Goal: Task Accomplishment & Management: Manage account settings

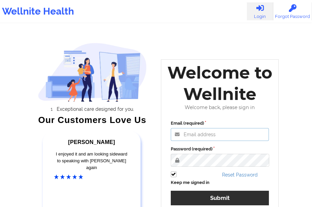
type input "[PERSON_NAME][EMAIL_ADDRESS][DOMAIN_NAME]"
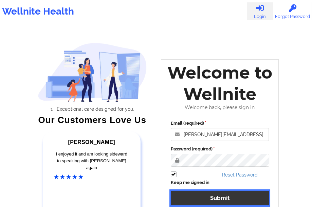
click at [194, 196] on button "Submit" at bounding box center [220, 198] width 98 height 15
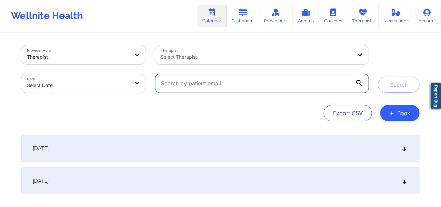
click at [212, 80] on input "text" at bounding box center [261, 83] width 213 height 19
paste input "[EMAIL_ADDRESS][DOMAIN_NAME]"
type input "[EMAIL_ADDRESS][DOMAIN_NAME]"
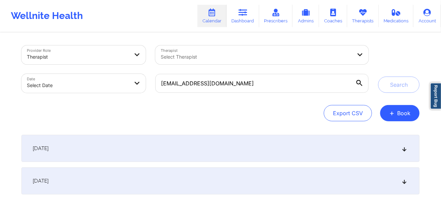
click at [232, 50] on div "Select Therapist" at bounding box center [253, 54] width 197 height 19
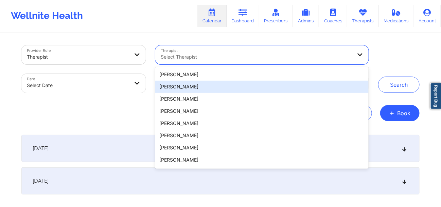
click at [379, 95] on div "Provider Role Therapist Therapist 20 results available. Use Up and Down to choo…" at bounding box center [220, 69] width 407 height 57
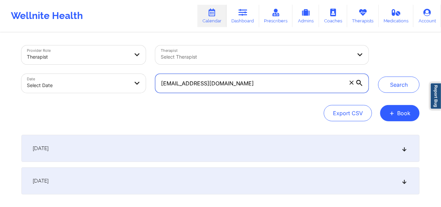
click at [334, 91] on input "[EMAIL_ADDRESS][DOMAIN_NAME]" at bounding box center [261, 83] width 213 height 19
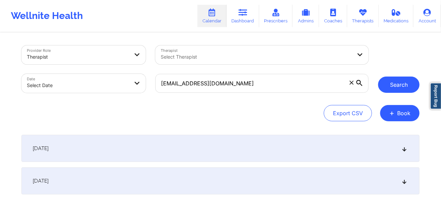
click at [395, 87] on button "Search" at bounding box center [398, 85] width 41 height 16
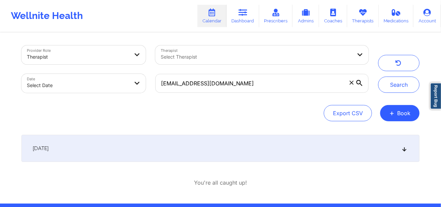
click at [205, 153] on div "[DATE]" at bounding box center [220, 148] width 398 height 27
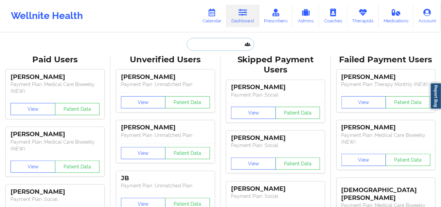
click at [208, 42] on input "text" at bounding box center [220, 44] width 67 height 13
paste input "[EMAIL_ADDRESS][DOMAIN_NAME]"
type input "[EMAIL_ADDRESS][DOMAIN_NAME]"
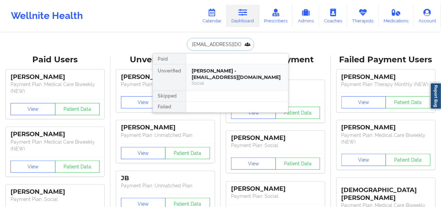
click at [215, 80] on div "Khaliyah Oliver - kolive99@gmail.com" at bounding box center [236, 74] width 91 height 13
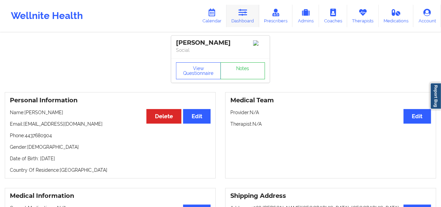
click at [248, 14] on link "Dashboard" at bounding box center [242, 16] width 33 height 22
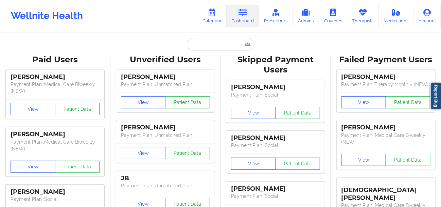
drag, startPoint x: 198, startPoint y: 53, endPoint x: 199, endPoint y: 50, distance: 3.5
click at [201, 48] on input "text" at bounding box center [220, 44] width 67 height 13
paste input "Laurie Kuhlins"
type input "Laurie Kuhlins"
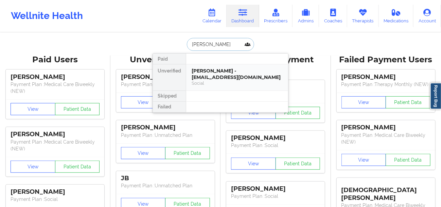
click at [211, 71] on div "Laurie Kuhlins - laurietondola@yahoo.com" at bounding box center [236, 74] width 91 height 13
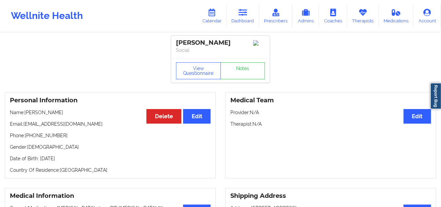
click at [39, 138] on p "Phone: +13302682237" at bounding box center [110, 135] width 201 height 7
click at [39, 137] on p "Phone: +13302682237" at bounding box center [110, 135] width 201 height 7
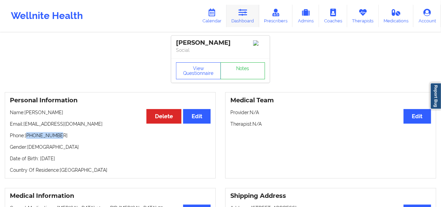
click at [246, 15] on icon at bounding box center [242, 12] width 9 height 7
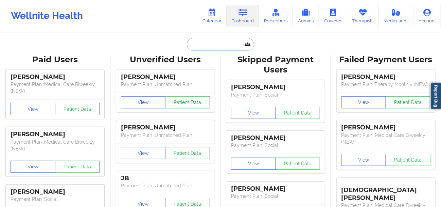
click at [226, 48] on input "text" at bounding box center [220, 44] width 67 height 13
paste input "TRAVOSIA [PERSON_NAME]"
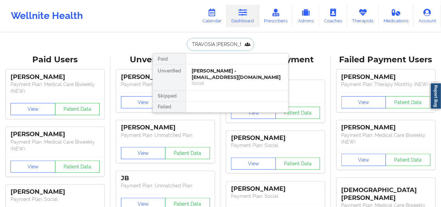
click at [226, 48] on input "TRAVOSIA [PERSON_NAME]" at bounding box center [220, 44] width 67 height 13
type input "TRAVOSIA [PERSON_NAME]"
click at [200, 80] on div "Social" at bounding box center [236, 83] width 91 height 6
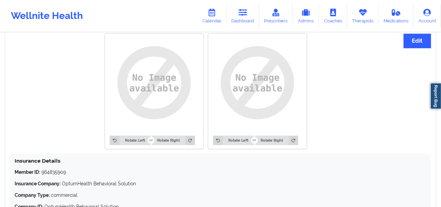
scroll to position [579, 0]
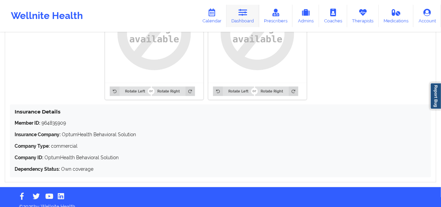
click at [234, 17] on link "Dashboard" at bounding box center [242, 16] width 33 height 22
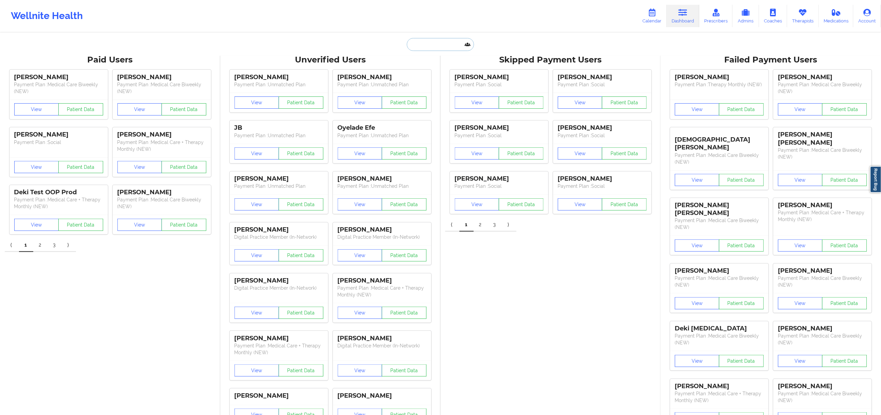
click at [445, 43] on input "text" at bounding box center [440, 44] width 67 height 13
paste input "Khaliyah"
type input "Khaliyah"
click at [445, 82] on div "Social" at bounding box center [457, 83] width 91 height 6
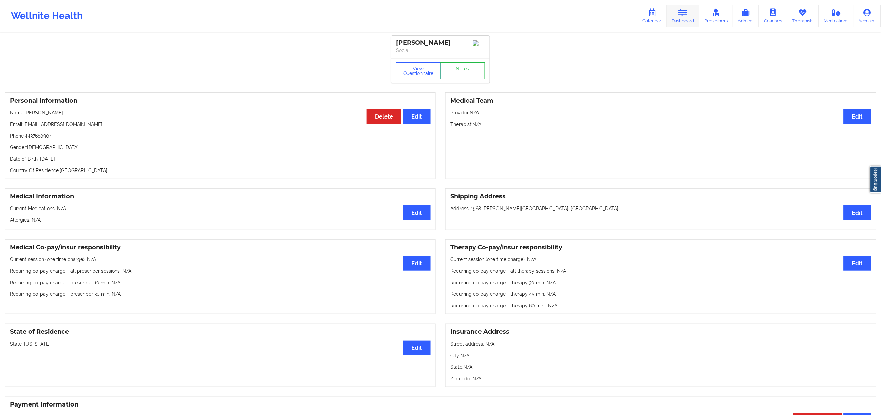
click at [445, 17] on link "Dashboard" at bounding box center [683, 16] width 33 height 22
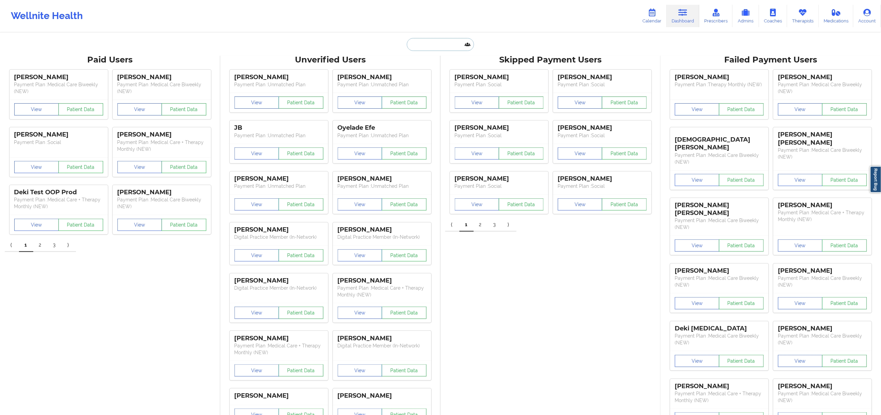
click at [441, 41] on input "text" at bounding box center [440, 44] width 67 height 13
paste input "TRAVOSIA MILLER"
type input "TRAVOSIA MILLER"
click at [420, 72] on div "TRAVOSIA MILLER - travosia6@gmail.com" at bounding box center [457, 74] width 91 height 13
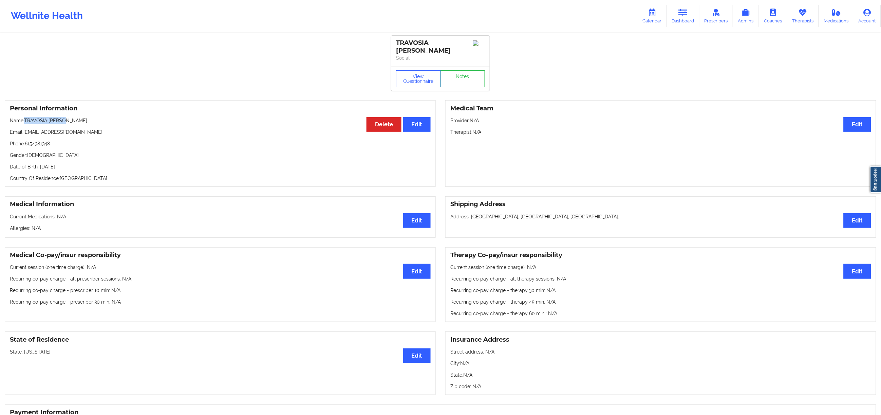
drag, startPoint x: 70, startPoint y: 118, endPoint x: 24, endPoint y: 113, distance: 45.4
click at [24, 117] on p "Name: TRAVOSIA MILLER" at bounding box center [220, 120] width 421 height 7
copy p "TRAVOSIA MILLER"
click at [445, 14] on icon at bounding box center [683, 12] width 9 height 7
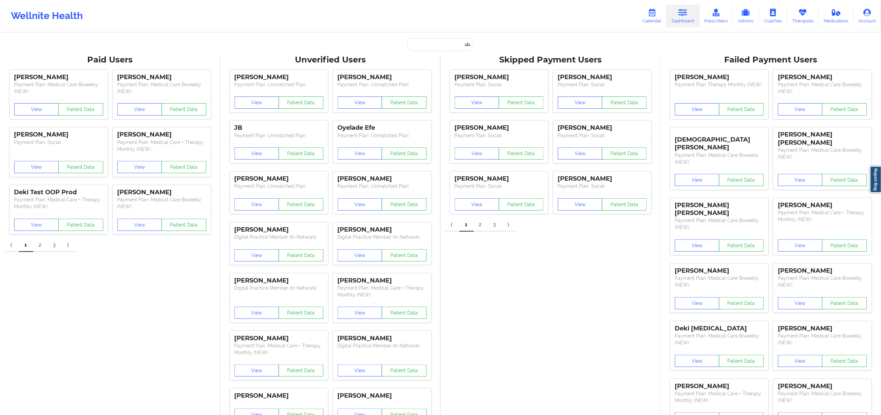
click at [425, 47] on input "text" at bounding box center [440, 44] width 67 height 13
paste input "Khaliyah Oliver"
type input "Khaliyah Oliver"
click at [441, 84] on div "Social" at bounding box center [457, 83] width 91 height 6
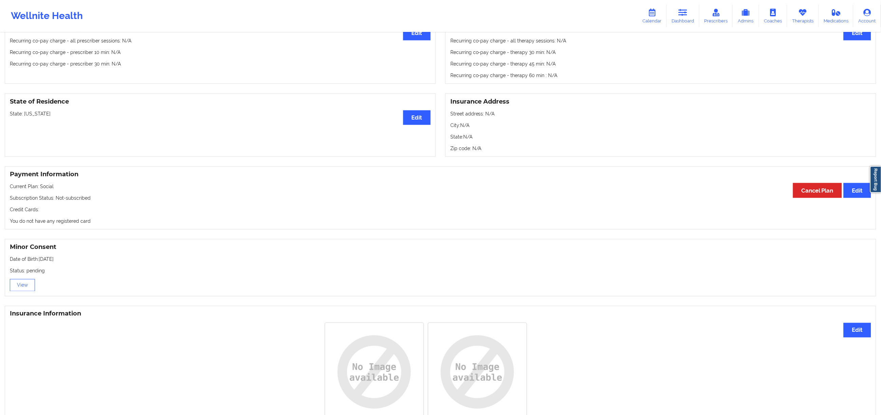
scroll to position [320, 0]
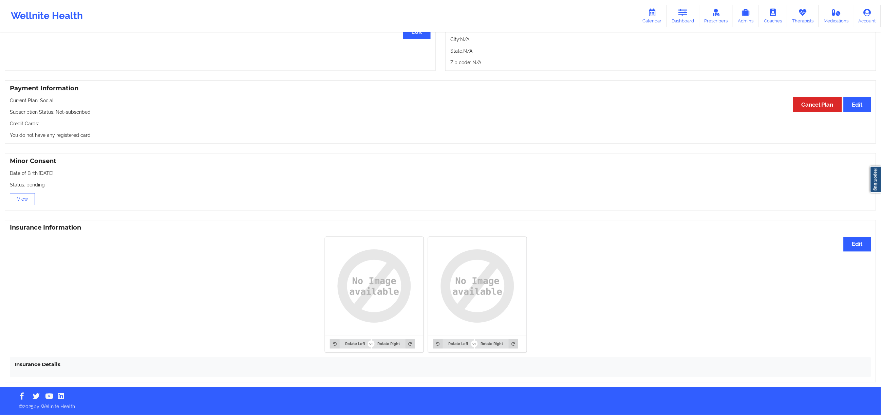
click at [395, 207] on img at bounding box center [374, 286] width 89 height 89
click at [445, 207] on button "Edit" at bounding box center [857, 244] width 27 height 15
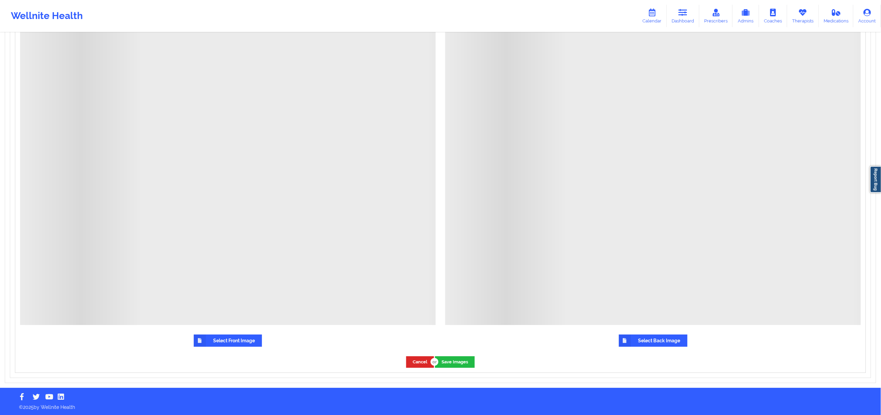
scroll to position [684, 0]
click at [293, 207] on div at bounding box center [228, 117] width 416 height 416
click at [226, 207] on label "Select Front Image" at bounding box center [228, 340] width 68 height 12
click at [0, 0] on input "Select Front Image" at bounding box center [0, 0] width 0 height 0
click at [246, 207] on label "Select Front Image" at bounding box center [228, 340] width 68 height 12
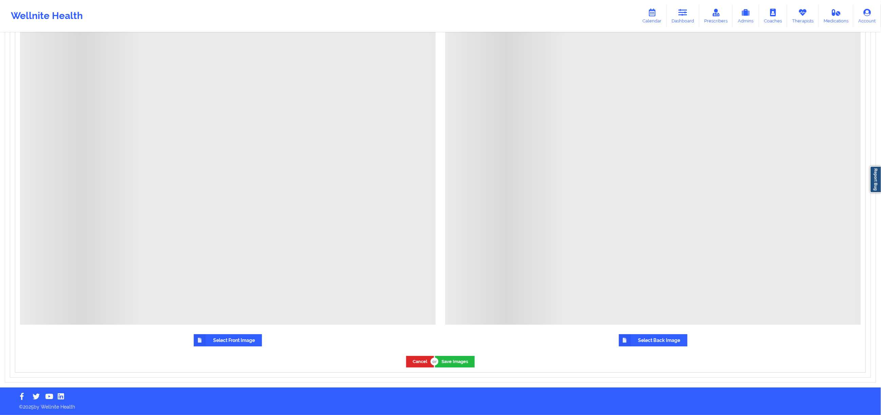
click at [0, 0] on input "Select Front Image" at bounding box center [0, 0] width 0 height 0
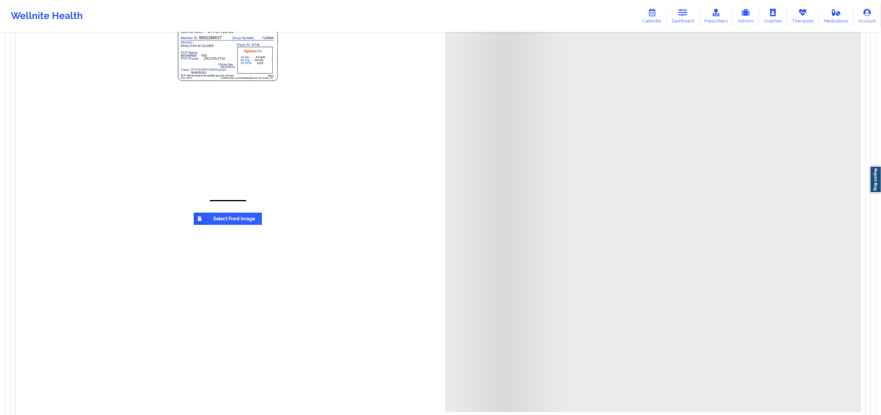
scroll to position [698, 0]
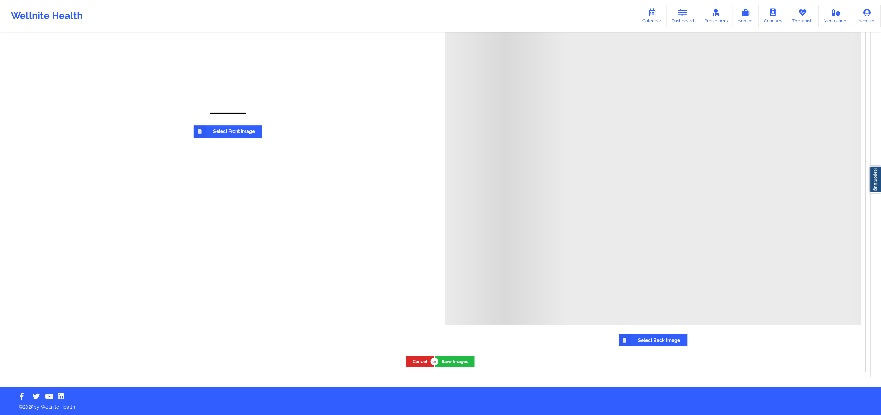
click at [445, 207] on label "Select Back Image" at bounding box center [653, 340] width 69 height 12
click at [0, 0] on input "Select Back Image" at bounding box center [0, 0] width 0 height 0
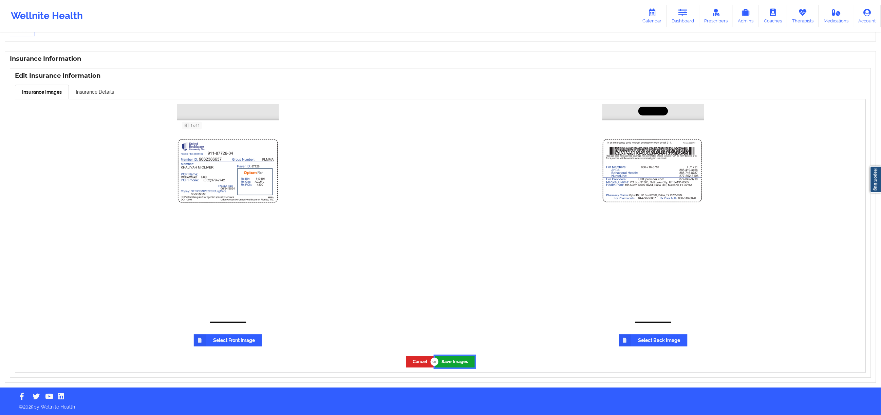
click at [445, 207] on button "Save Images" at bounding box center [455, 361] width 40 height 11
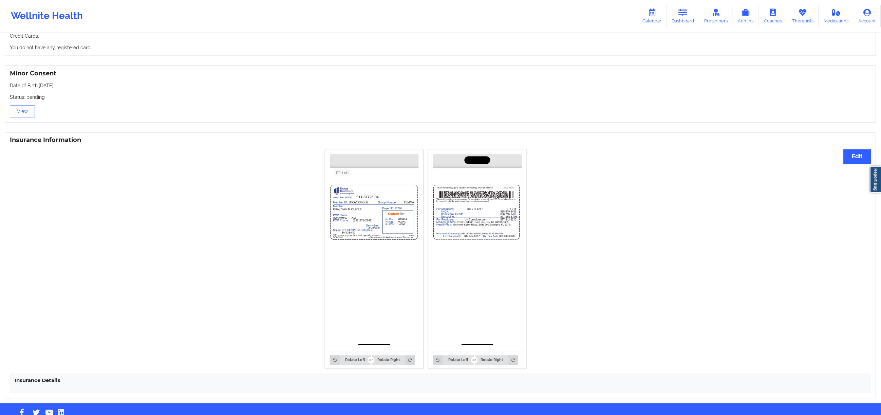
scroll to position [424, 0]
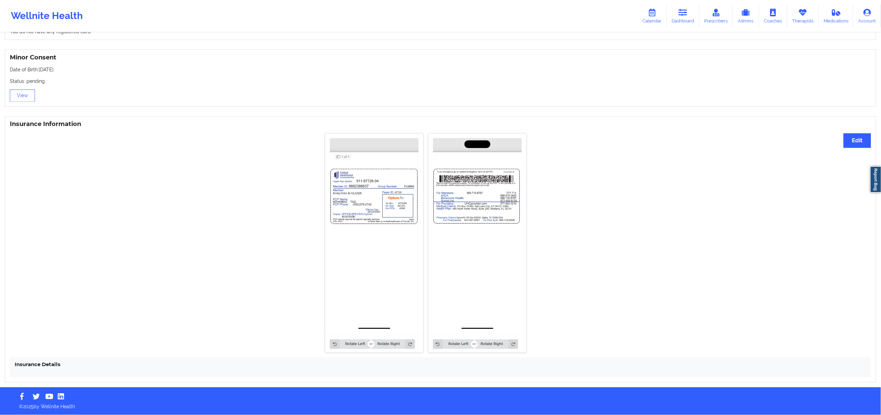
click at [419, 207] on div "Insurance Details" at bounding box center [440, 367] width 861 height 20
click at [274, 207] on div "Rotate Left Rotate Right Rotate Left Rotate Right" at bounding box center [426, 243] width 832 height 228
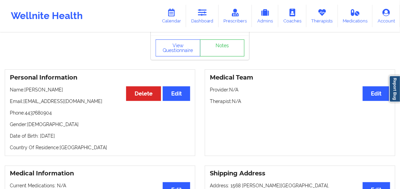
scroll to position [22, 0]
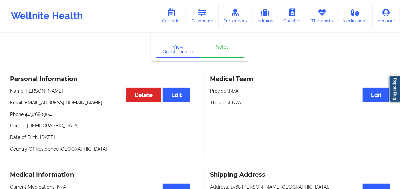
drag, startPoint x: 91, startPoint y: 138, endPoint x: 39, endPoint y: 138, distance: 52.6
click at [39, 138] on p "Date of Birth: 11th of October 1999" at bounding box center [100, 137] width 181 height 7
copy p "11th of October 1999"
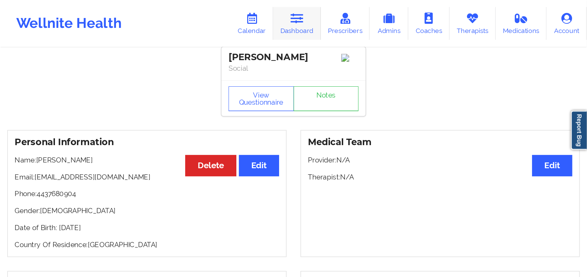
scroll to position [0, 0]
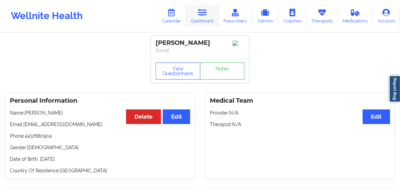
click at [198, 20] on link "Dashboard" at bounding box center [202, 16] width 33 height 22
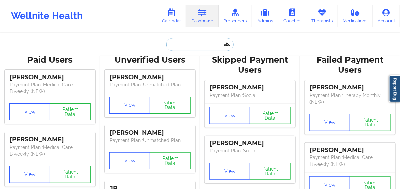
click at [193, 48] on input "text" at bounding box center [200, 44] width 67 height 13
paste input "TRAVOSIA MILLER"
type input "TRAVOSIA MILLER"
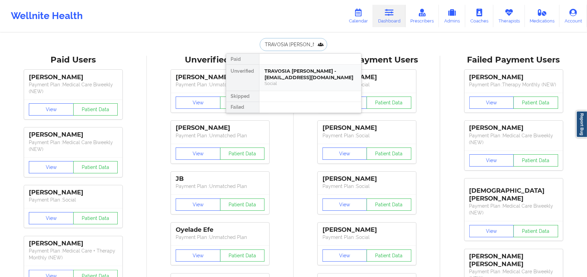
click at [286, 77] on div "TRAVOSIA MILLER - travosia6@gmail.com" at bounding box center [310, 74] width 91 height 13
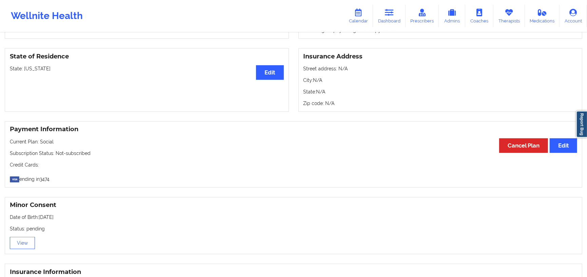
scroll to position [149, 0]
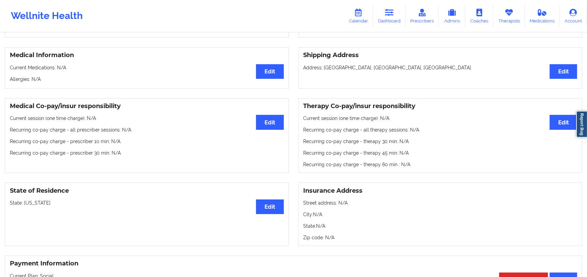
click at [27, 199] on p "State: Tennessee" at bounding box center [147, 202] width 274 height 7
copy p "Tennessee"
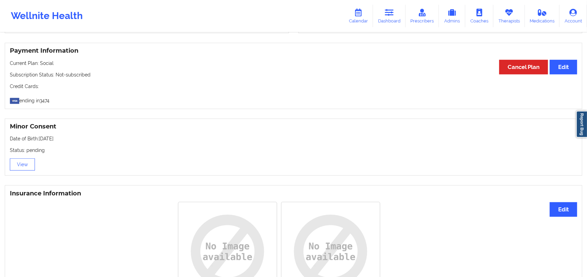
scroll to position [375, 0]
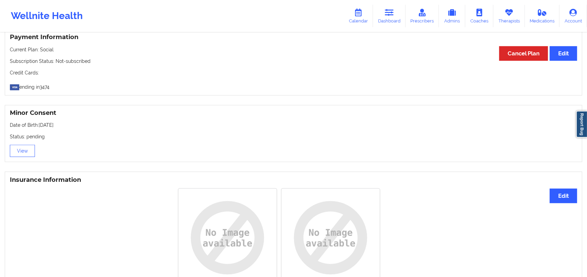
click at [102, 133] on p "Status: pending" at bounding box center [294, 136] width 568 height 7
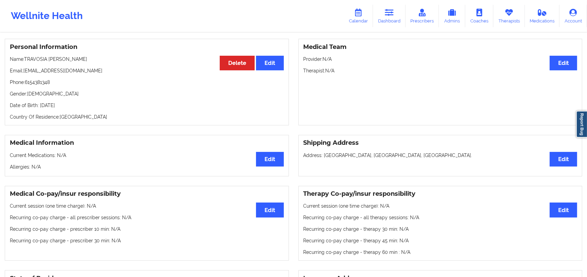
scroll to position [330, 0]
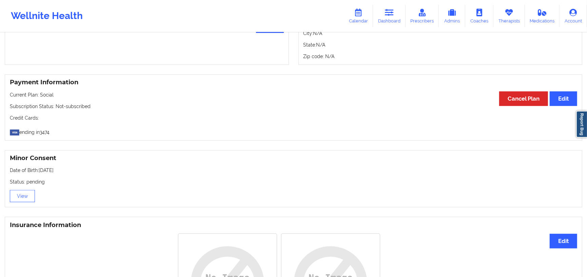
drag, startPoint x: 39, startPoint y: 164, endPoint x: 75, endPoint y: 163, distance: 36.0
click at [75, 167] on p "Date of Birth: 09/22/1990" at bounding box center [294, 170] width 568 height 7
copy p "09/22/1990"
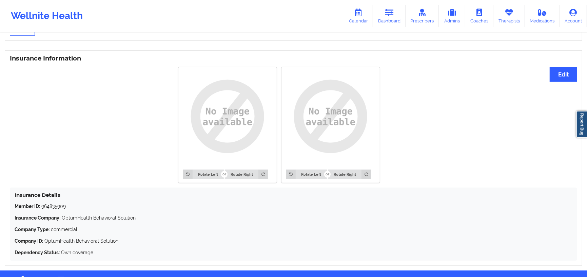
scroll to position [511, 0]
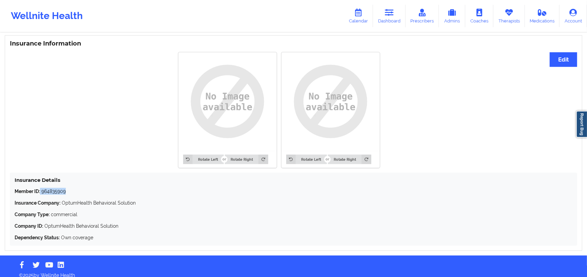
drag, startPoint x: 57, startPoint y: 179, endPoint x: 41, endPoint y: 185, distance: 17.6
click at [41, 188] on p "Member ID: 964835909" at bounding box center [294, 191] width 558 height 7
copy p "964835909"
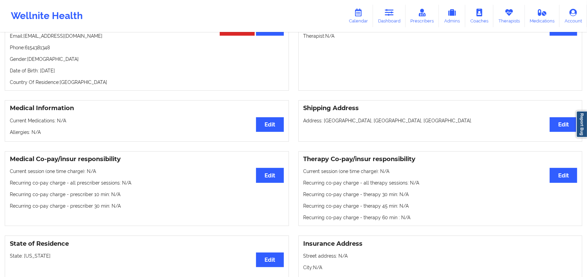
scroll to position [13, 0]
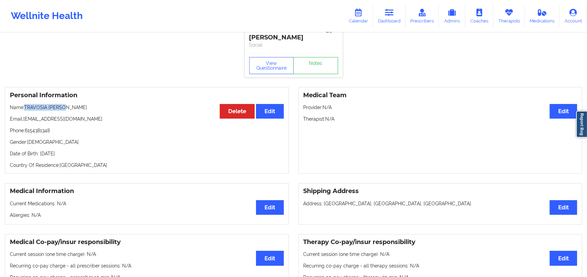
drag, startPoint x: 77, startPoint y: 104, endPoint x: 37, endPoint y: 62, distance: 58.1
click at [25, 97] on div "Personal Information Edit Delete Name: TRAVOSIA MILLER Email: travosia6@gmail.c…" at bounding box center [147, 130] width 284 height 87
copy p "TRAVOSIA MILLER"
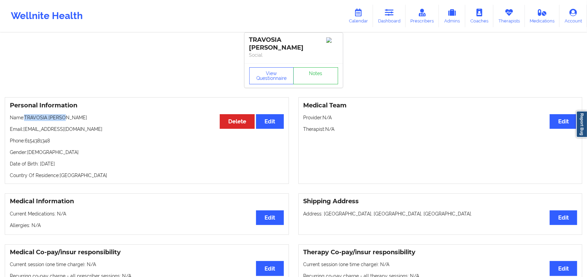
scroll to position [0, 0]
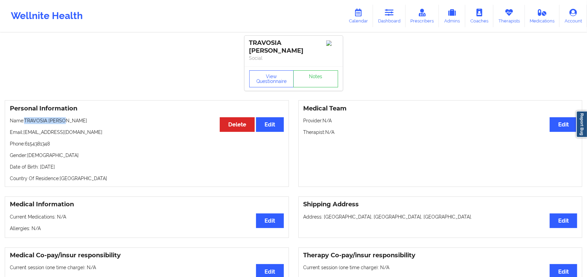
copy p "TRAVOSIA MILLER"
click at [291, 104] on div "Personal Information Edit Delete Name: TRAVOSIA MILLER Email: travosia6@gmail.c…" at bounding box center [147, 143] width 294 height 87
drag, startPoint x: 311, startPoint y: 44, endPoint x: 262, endPoint y: 38, distance: 49.2
click at [246, 45] on div "TRAVOSIA MILLER Social" at bounding box center [294, 51] width 98 height 31
copy div "TRAVOSIA MILLER"
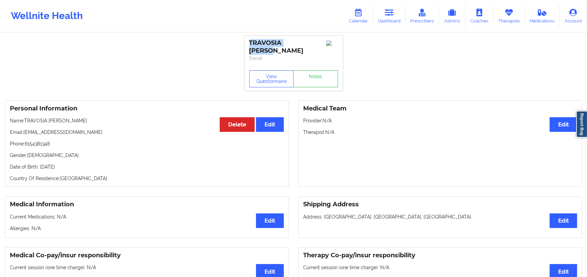
copy div "TRAVOSIA MILLER"
click at [392, 15] on icon at bounding box center [389, 12] width 9 height 7
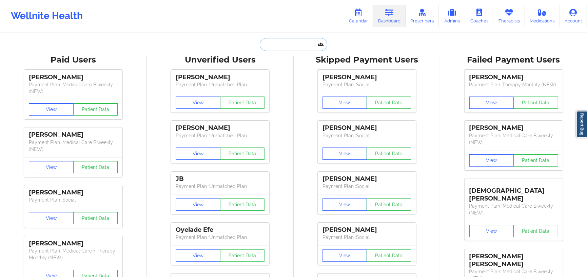
click at [265, 47] on input "text" at bounding box center [293, 44] width 67 height 13
paste input "PENNDA ARAMI"
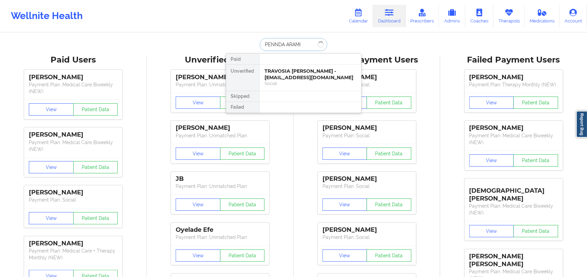
type input "PENNDA ARAMI"
click at [301, 65] on div "PENNDA ARAMI - penndaarami@gmail.com Social" at bounding box center [311, 77] width 102 height 26
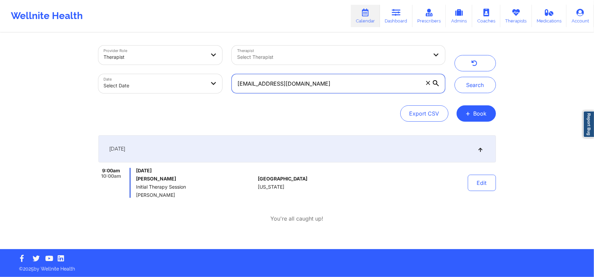
click at [370, 85] on input "[EMAIL_ADDRESS][DOMAIN_NAME]" at bounding box center [338, 83] width 213 height 19
paste input "travosia6"
type input "[EMAIL_ADDRESS][DOMAIN_NAME]"
click at [440, 84] on button "Search" at bounding box center [475, 85] width 41 height 16
click at [440, 178] on button "Edit" at bounding box center [482, 182] width 28 height 16
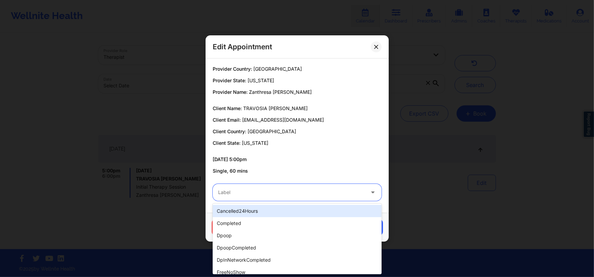
click at [278, 195] on div at bounding box center [291, 192] width 147 height 8
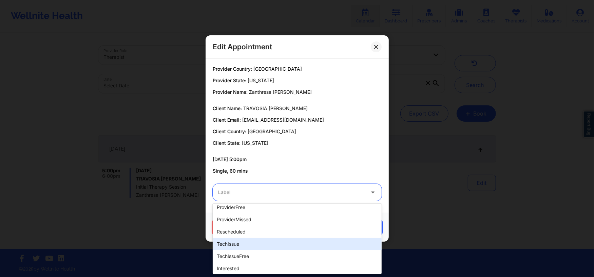
scroll to position [201, 0]
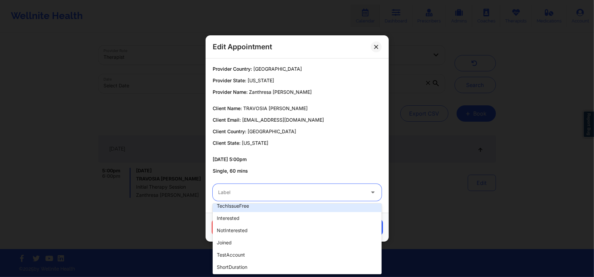
click at [319, 111] on p "Client Name: [PERSON_NAME]" at bounding box center [297, 108] width 169 height 7
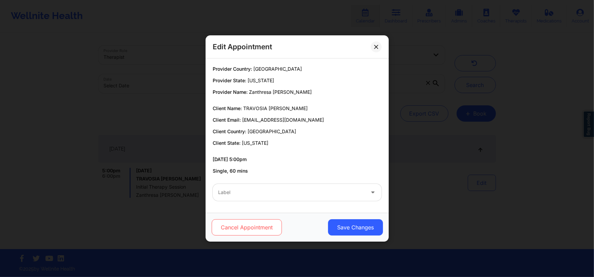
click at [253, 207] on button "Cancel Appointment" at bounding box center [246, 227] width 70 height 16
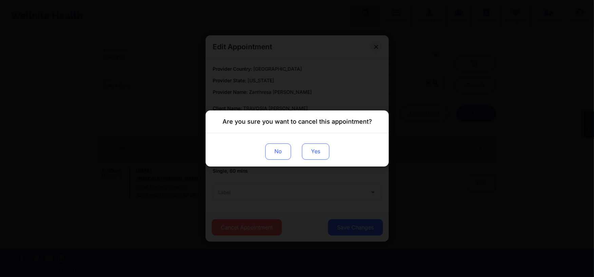
click at [314, 151] on button "Yes" at bounding box center [315, 151] width 27 height 16
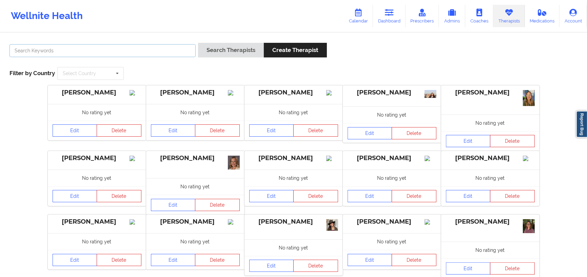
click at [192, 50] on input "text" at bounding box center [103, 50] width 186 height 13
paste input "[PERSON_NAME]"
type input "[PERSON_NAME]"
click at [230, 51] on button "Search Therapists" at bounding box center [231, 50] width 66 height 15
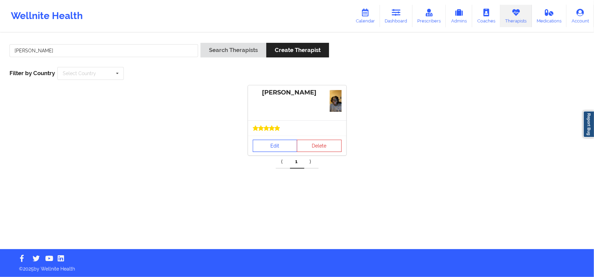
click at [269, 147] on link "Edit" at bounding box center [275, 145] width 45 height 12
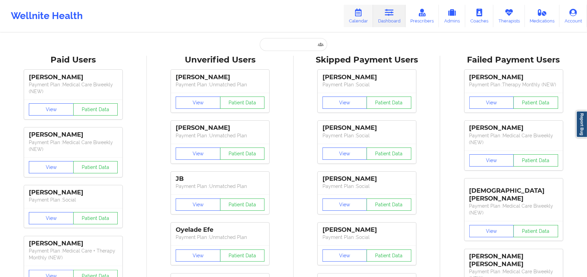
click at [365, 14] on link "Calendar" at bounding box center [358, 16] width 29 height 22
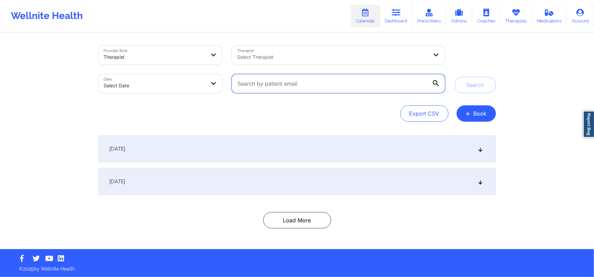
click at [293, 85] on input "text" at bounding box center [338, 83] width 213 height 19
paste input "not accepting new clients through the platform right now."
paste input "travosia6@gmail.com"
click at [479, 87] on button "Search" at bounding box center [475, 85] width 41 height 16
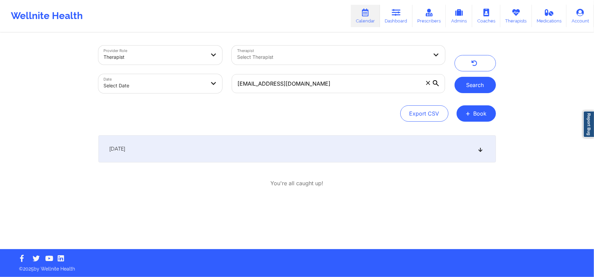
click at [476, 81] on button "Search" at bounding box center [475, 85] width 41 height 16
click at [473, 82] on button "Search" at bounding box center [475, 85] width 41 height 16
click at [473, 87] on button "Search" at bounding box center [475, 85] width 41 height 16
click at [437, 86] on icon at bounding box center [436, 83] width 6 height 6
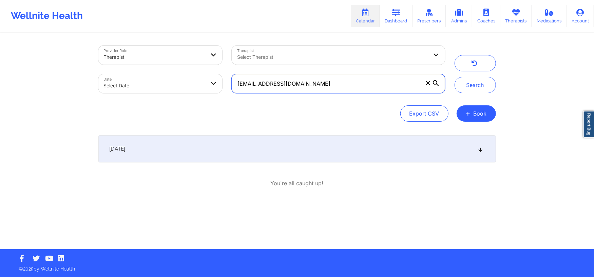
click at [437, 86] on input "travosia6@gmail.com" at bounding box center [338, 83] width 213 height 19
click at [439, 85] on div at bounding box center [436, 83] width 7 height 7
click at [439, 85] on input "travosia6@gmail.com" at bounding box center [338, 83] width 213 height 19
click at [389, 143] on div "September 25, 2025" at bounding box center [297, 148] width 398 height 27
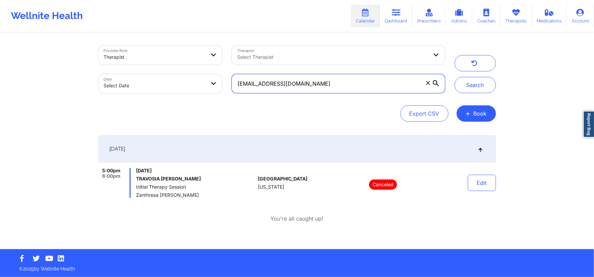
click at [314, 85] on input "travosia6@gmail.com" at bounding box center [338, 83] width 213 height 19
paste input "kolive99"
type input "kolive99@gmail.com"
click at [484, 88] on button "Search" at bounding box center [475, 85] width 41 height 16
click at [479, 181] on button "Edit" at bounding box center [482, 182] width 28 height 16
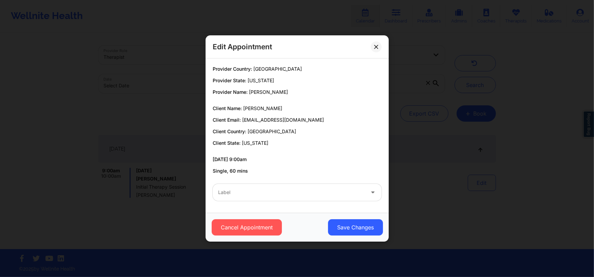
click at [272, 190] on div at bounding box center [291, 192] width 147 height 8
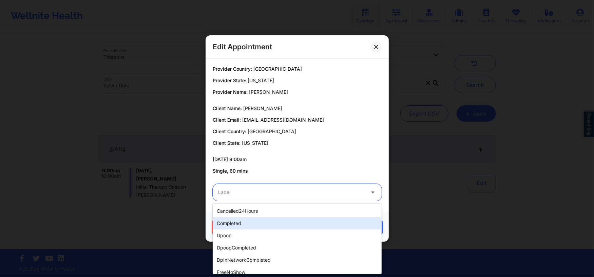
click at [193, 222] on div "Edit Appointment Provider Country: United States Provider State: Florida Provid…" at bounding box center [297, 138] width 594 height 277
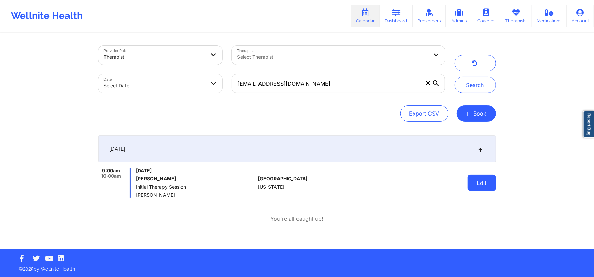
click at [479, 185] on button "Edit" at bounding box center [482, 182] width 28 height 16
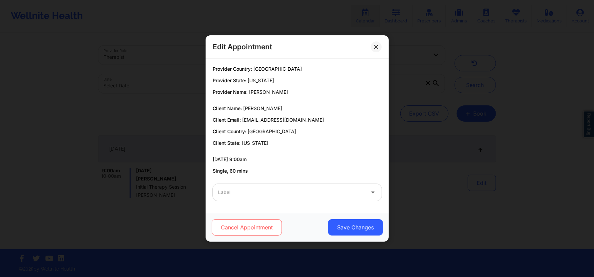
click at [241, 233] on button "Cancel Appointment" at bounding box center [246, 227] width 70 height 16
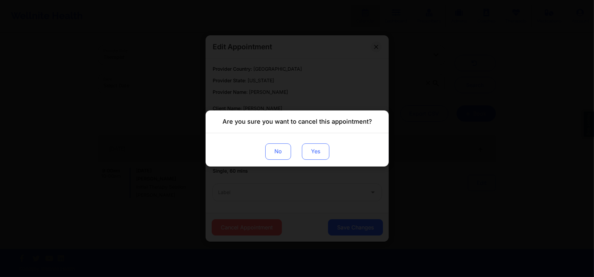
click at [314, 149] on button "Yes" at bounding box center [315, 151] width 27 height 16
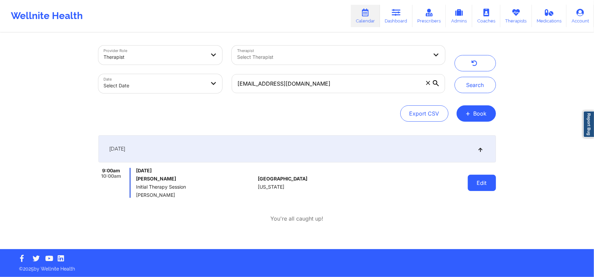
click at [486, 184] on button "Edit" at bounding box center [482, 182] width 28 height 16
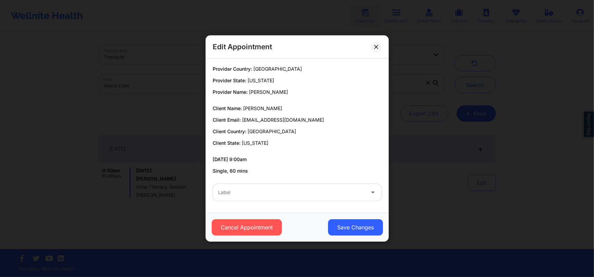
click at [319, 190] on div at bounding box center [291, 192] width 147 height 8
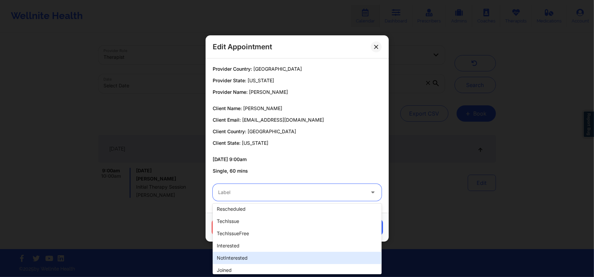
scroll to position [201, 0]
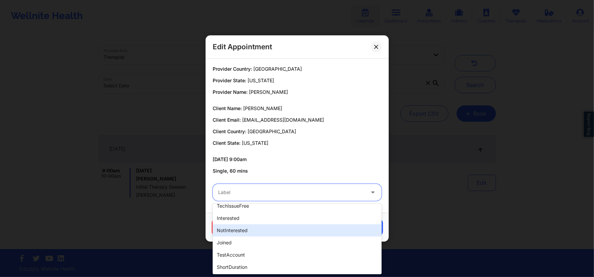
click at [292, 228] on div "notInterested" at bounding box center [297, 230] width 169 height 12
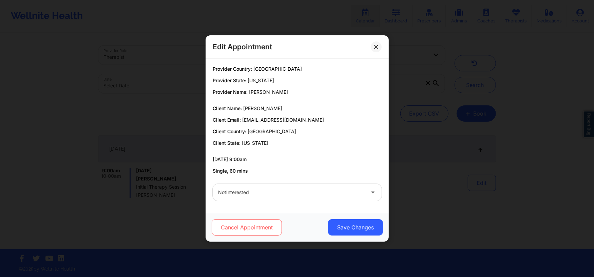
click at [269, 228] on button "Cancel Appointment" at bounding box center [246, 227] width 70 height 16
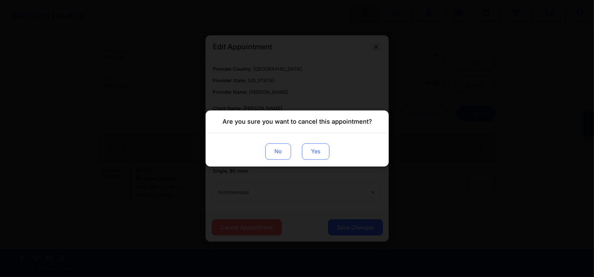
click at [319, 150] on button "Yes" at bounding box center [315, 151] width 27 height 16
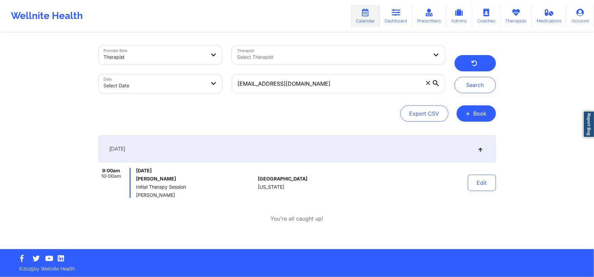
click at [467, 62] on button "button" at bounding box center [475, 63] width 41 height 16
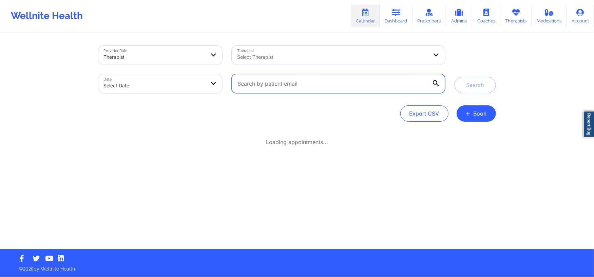
click at [413, 82] on input "text" at bounding box center [338, 83] width 213 height 19
paste input "kolive99@gmail.com"
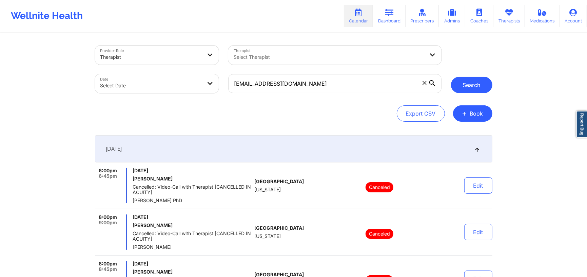
click at [468, 86] on button "Search" at bounding box center [471, 85] width 41 height 16
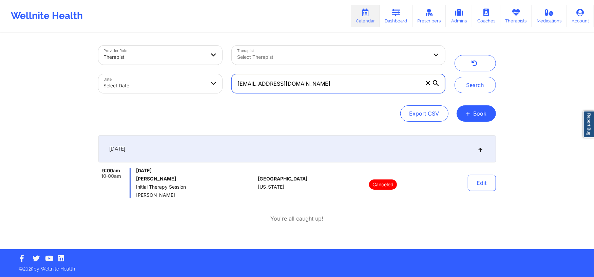
click at [361, 85] on input "kolive99@gmail.com" at bounding box center [338, 83] width 213 height 19
paste input "travosia6"
click at [476, 83] on button "Search" at bounding box center [475, 85] width 41 height 16
click at [483, 178] on button "Edit" at bounding box center [482, 182] width 28 height 16
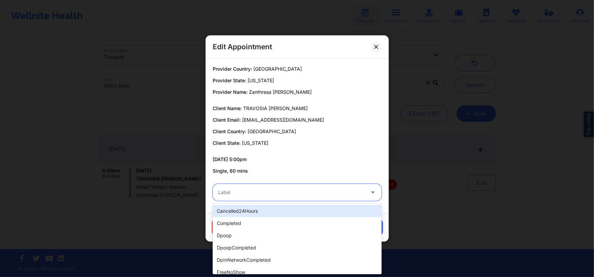
click at [305, 191] on div at bounding box center [291, 192] width 147 height 8
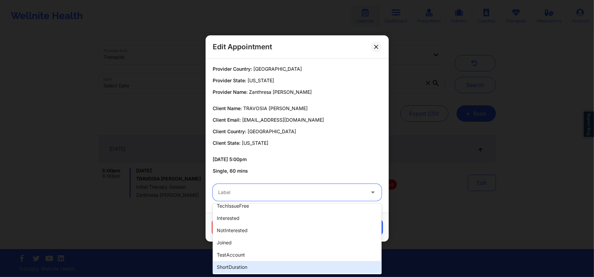
click at [145, 235] on div "Edit Appointment Provider Country: United States Provider State: Tennessee Prov…" at bounding box center [297, 138] width 594 height 277
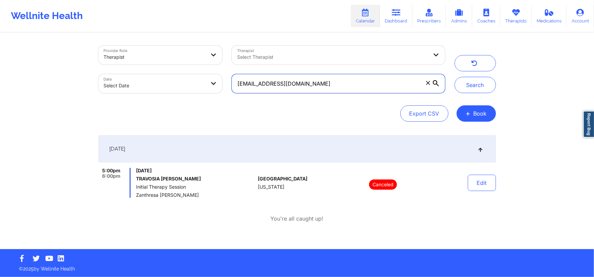
click at [352, 78] on input "travosia6@gmail.com" at bounding box center [338, 83] width 213 height 19
click at [287, 82] on input "travosia6@gmail.com" at bounding box center [338, 83] width 213 height 19
paste input "mljustice18"
type input "mljustice18@gmail.com"
click at [475, 87] on button "Search" at bounding box center [475, 85] width 41 height 16
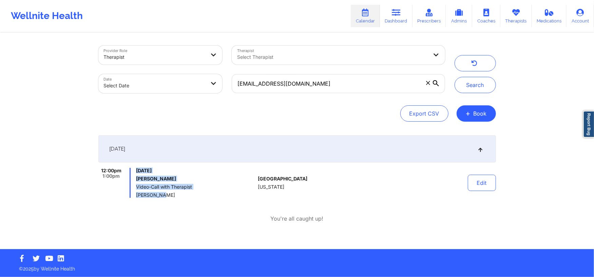
drag, startPoint x: 164, startPoint y: 195, endPoint x: 133, endPoint y: 192, distance: 31.0
click at [130, 193] on div "12:00pm 1:00pm Friday, September 26, 2025 Meegan Barahona Video-Call with Thera…" at bounding box center [176, 183] width 157 height 30
click at [190, 204] on div "September 26, 2025 12:00pm 1:00pm Friday, September 26, 2025 Meegan Barahona Vi…" at bounding box center [297, 178] width 398 height 87
copy span "Friday, September 26, 2025"
drag, startPoint x: 200, startPoint y: 171, endPoint x: 137, endPoint y: 169, distance: 63.2
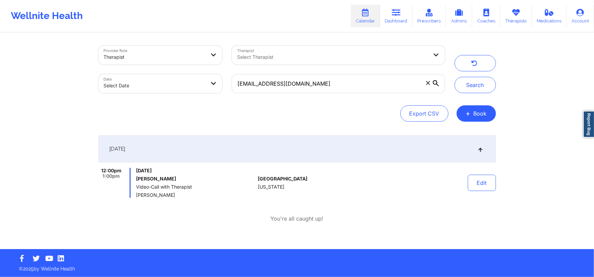
click at [137, 169] on span "Friday, September 26, 2025" at bounding box center [195, 170] width 119 height 5
drag, startPoint x: 288, startPoint y: 186, endPoint x: 285, endPoint y: 185, distance: 3.8
click at [285, 185] on div "United States California" at bounding box center [295, 183] width 75 height 30
click at [153, 173] on div "Friday, September 26, 2025 Meegan Barahona Video-Call with Therapist Ellen Case" at bounding box center [195, 183] width 119 height 30
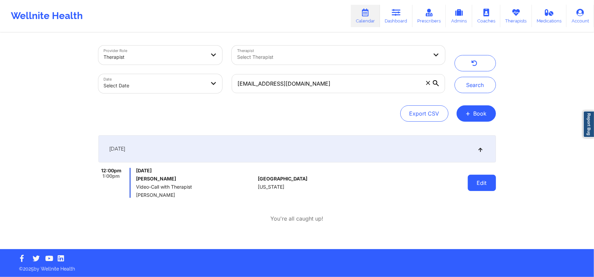
click at [478, 186] on button "Edit" at bounding box center [482, 182] width 28 height 16
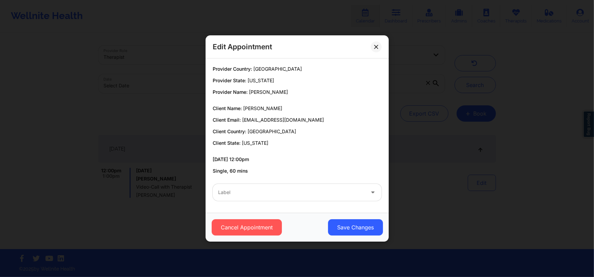
drag, startPoint x: 267, startPoint y: 159, endPoint x: 245, endPoint y: 147, distance: 24.6
click at [245, 147] on div "Provider Country: United States Provider State: California Provider Name: Ellen…" at bounding box center [297, 119] width 179 height 109
click at [285, 139] on p "Client State: California" at bounding box center [297, 142] width 169 height 7
click at [285, 140] on p "Client State: California" at bounding box center [297, 142] width 169 height 7
drag, startPoint x: 219, startPoint y: 143, endPoint x: 273, endPoint y: 140, distance: 53.7
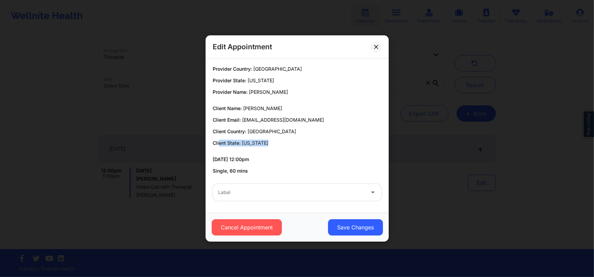
click at [273, 140] on p "Client State: California" at bounding box center [297, 142] width 169 height 7
copy p "ent State: California"
click at [152, 214] on div "Edit Appointment Provider Country: United States Provider State: California Pro…" at bounding box center [297, 138] width 594 height 277
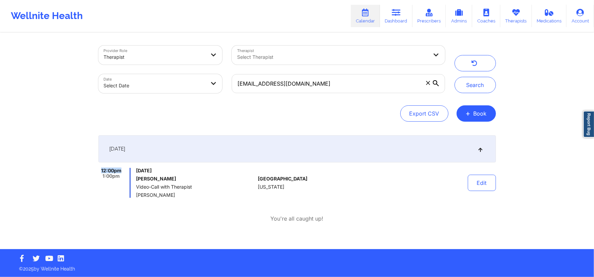
drag, startPoint x: 121, startPoint y: 170, endPoint x: 94, endPoint y: 170, distance: 27.5
click at [94, 170] on div "Provider Role Therapist Therapist Select Therapist Date Select Date mljustice18…" at bounding box center [297, 141] width 407 height 216
copy span "12:00pm"
